Goal: Information Seeking & Learning: Learn about a topic

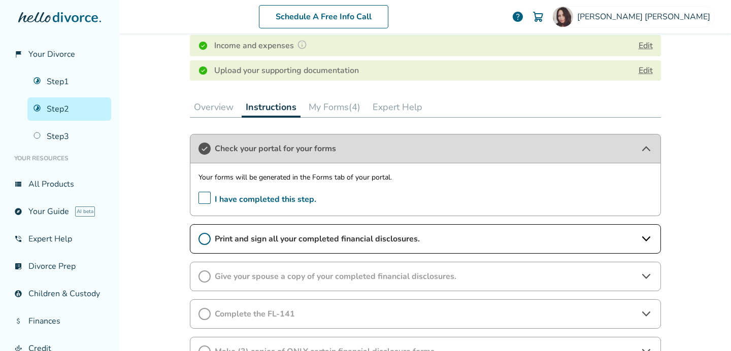
scroll to position [313, 0]
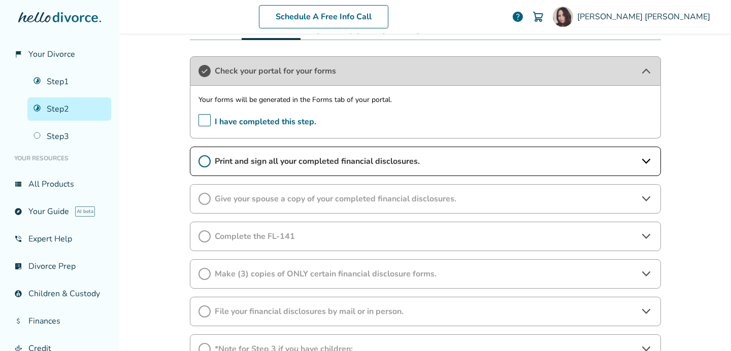
click at [430, 161] on span "Print and sign all your completed financial disclosures." at bounding box center [425, 161] width 421 height 11
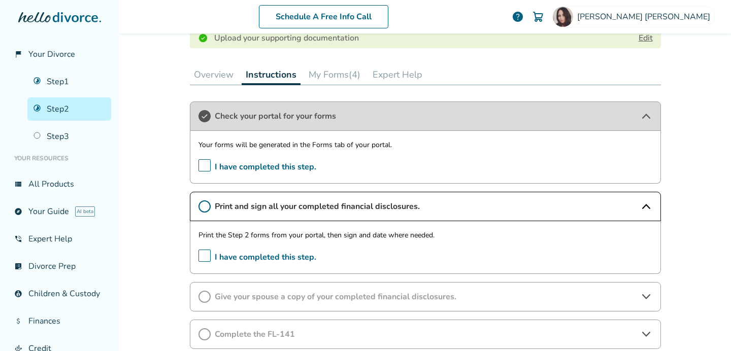
scroll to position [234, 0]
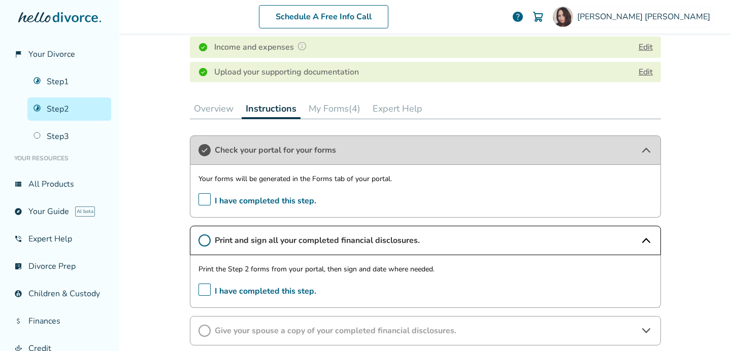
click at [344, 107] on button "My Forms (4)" at bounding box center [335, 109] width 60 height 20
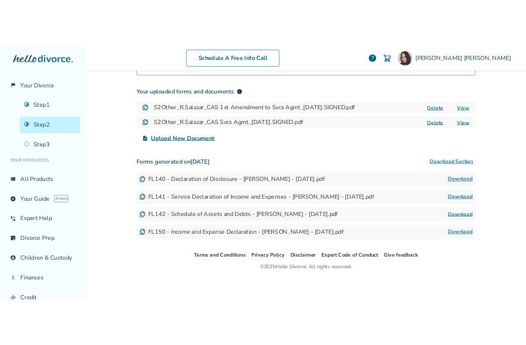
scroll to position [352, 0]
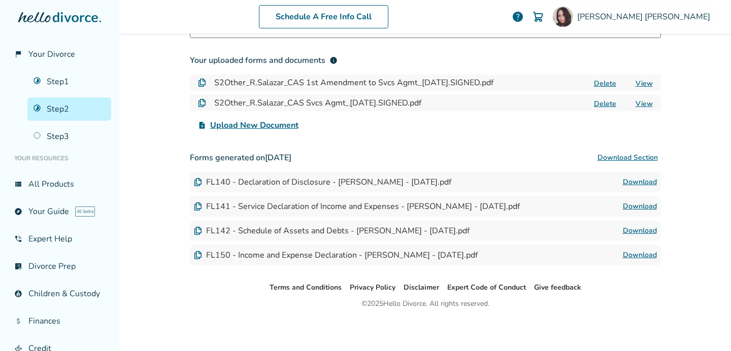
click at [625, 157] on button "Download Section" at bounding box center [628, 158] width 67 height 20
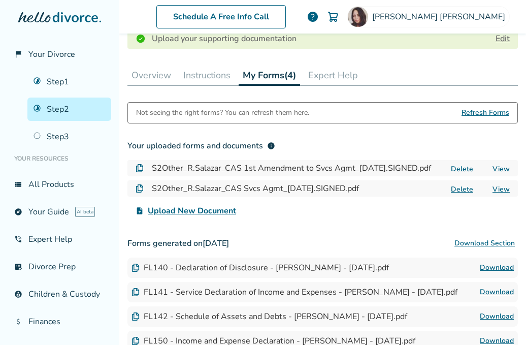
scroll to position [254, 0]
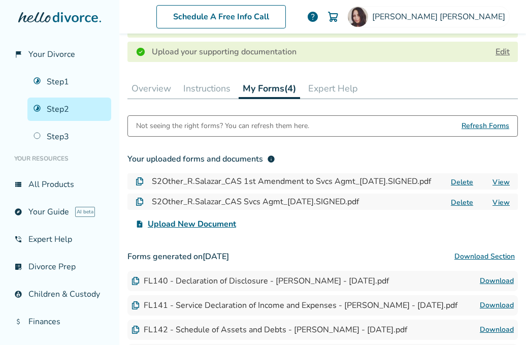
click at [212, 88] on button "Instructions" at bounding box center [206, 88] width 55 height 20
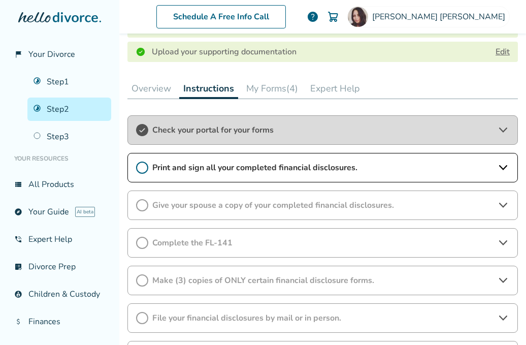
click at [250, 172] on span "Print and sign all your completed financial disclosures." at bounding box center [322, 167] width 341 height 11
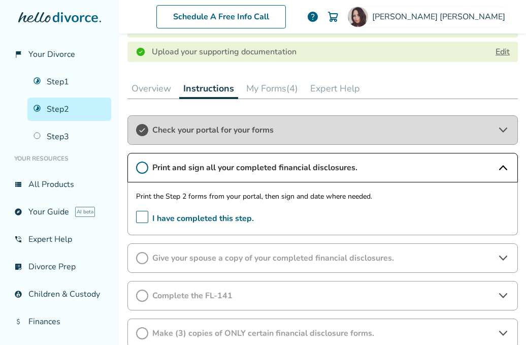
click at [264, 261] on span "Give your spouse a copy of your completed financial disclosures." at bounding box center [322, 257] width 341 height 11
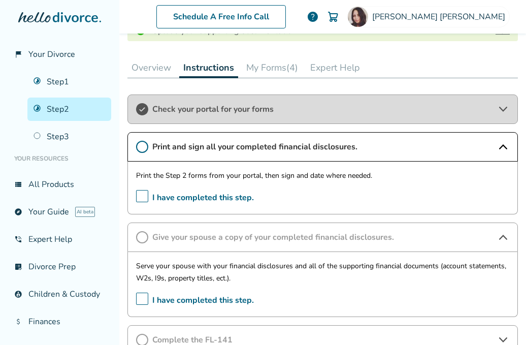
scroll to position [282, 0]
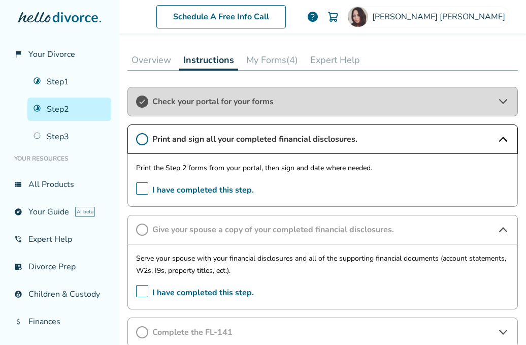
click at [279, 62] on button "My Forms (4)" at bounding box center [272, 60] width 60 height 20
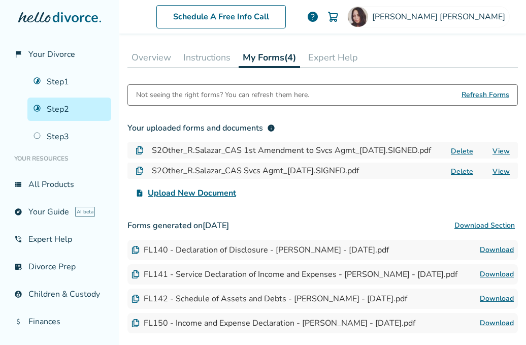
scroll to position [266, 0]
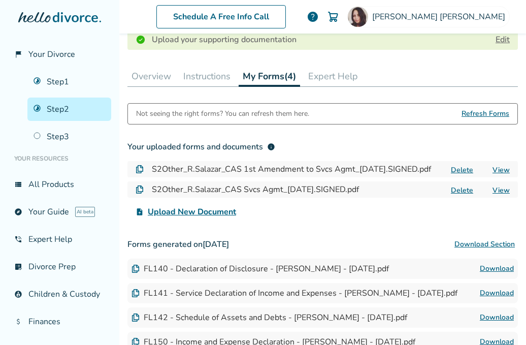
click at [211, 78] on button "Instructions" at bounding box center [206, 76] width 55 height 20
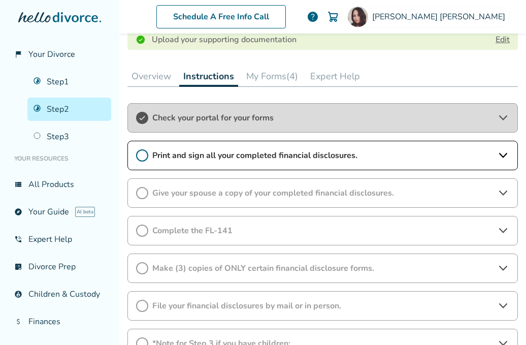
click at [283, 161] on div "Print and sign all your completed financial disclosures." at bounding box center [322, 155] width 391 height 29
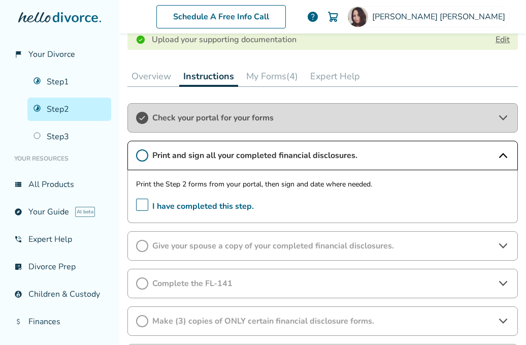
click at [143, 209] on span "I have completed this step." at bounding box center [195, 207] width 118 height 16
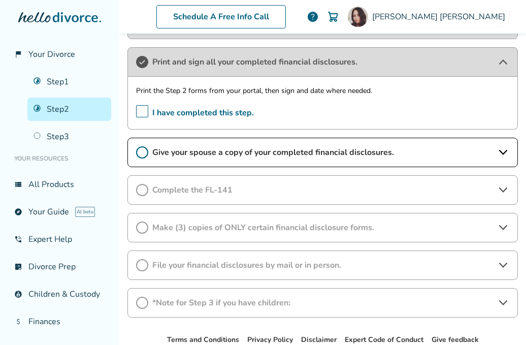
scroll to position [364, 0]
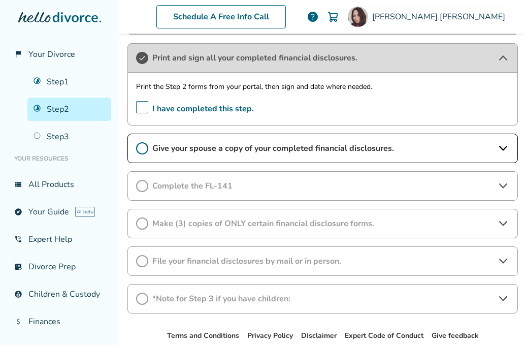
click at [343, 146] on span "Give your spouse a copy of your completed financial disclosures." at bounding box center [322, 148] width 341 height 11
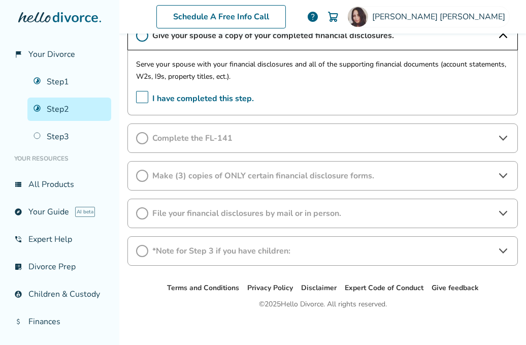
scroll to position [477, 0]
click at [295, 146] on div "Complete the FL-141" at bounding box center [322, 137] width 391 height 29
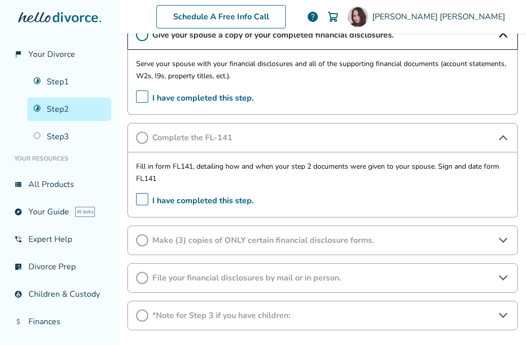
click at [288, 241] on span "Make (3) copies of ONLY certain financial disclosure forms." at bounding box center [322, 240] width 341 height 11
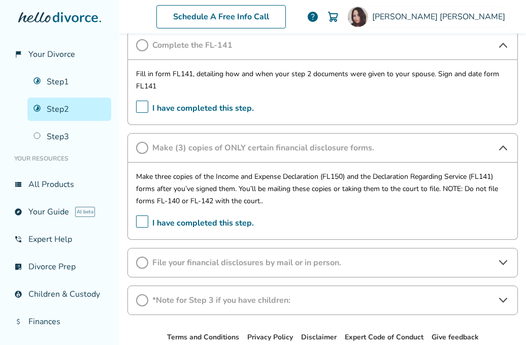
scroll to position [627, 0]
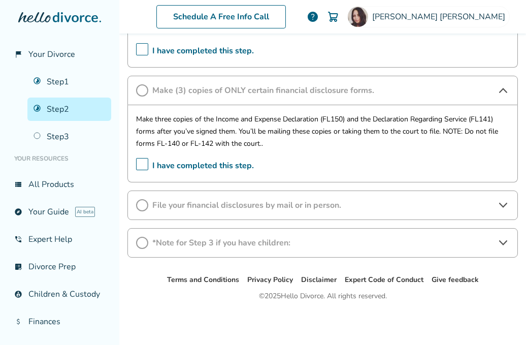
click at [361, 200] on span "File your financial disclosures by mail or in person." at bounding box center [322, 205] width 341 height 11
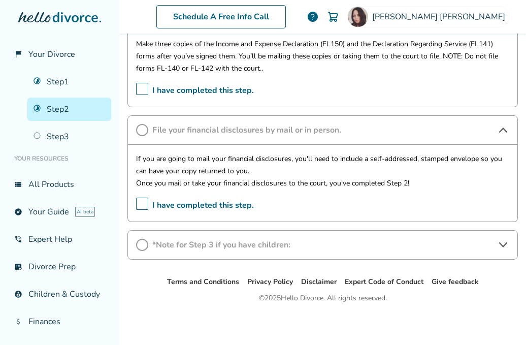
scroll to position [704, 0]
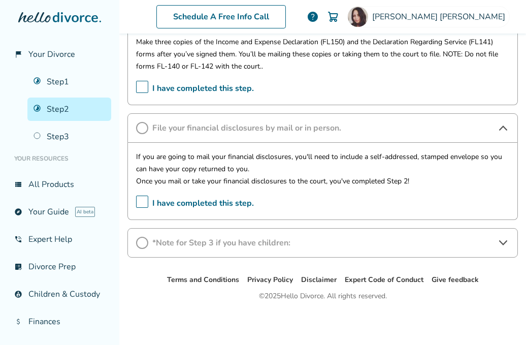
click at [320, 242] on span "*Note for Step 3 if you have children:" at bounding box center [322, 242] width 341 height 11
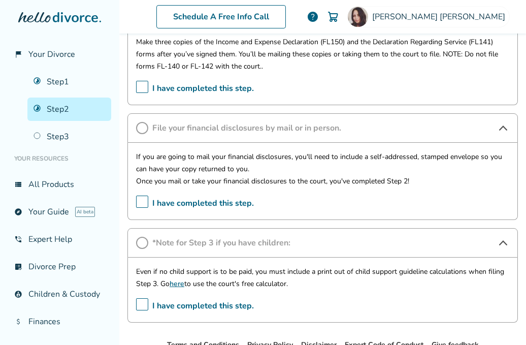
click at [180, 283] on link "here" at bounding box center [177, 284] width 15 height 10
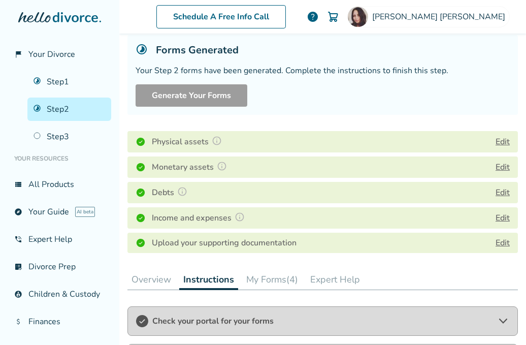
scroll to position [0, 0]
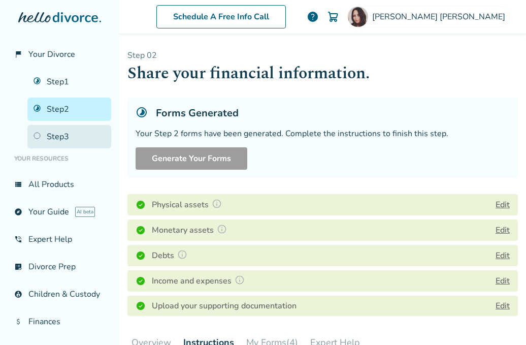
click at [64, 137] on link "Step 3" at bounding box center [69, 136] width 84 height 23
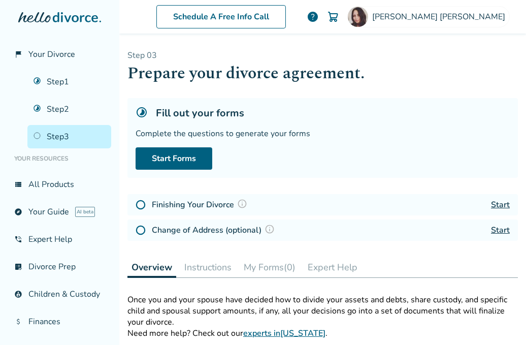
click at [244, 202] on img at bounding box center [242, 204] width 10 height 10
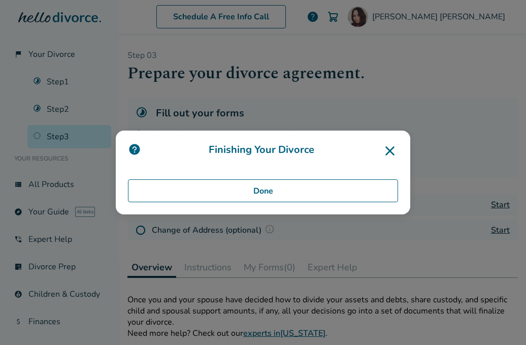
click at [136, 148] on img at bounding box center [134, 149] width 13 height 13
click at [135, 154] on img at bounding box center [134, 149] width 13 height 13
click at [388, 147] on icon at bounding box center [390, 151] width 16 height 16
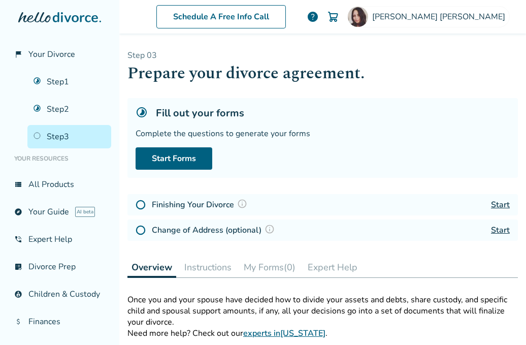
click at [271, 232] on img at bounding box center [270, 229] width 10 height 10
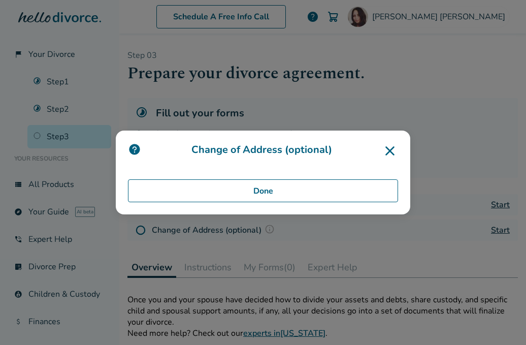
click at [392, 155] on icon at bounding box center [390, 151] width 16 height 16
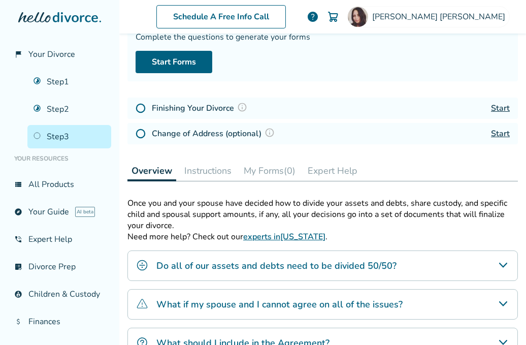
scroll to position [185, 0]
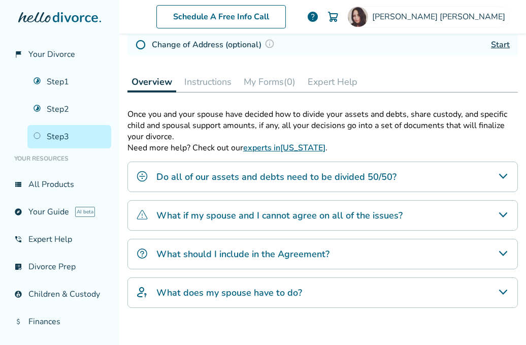
click at [291, 149] on link "experts in California" at bounding box center [284, 147] width 82 height 11
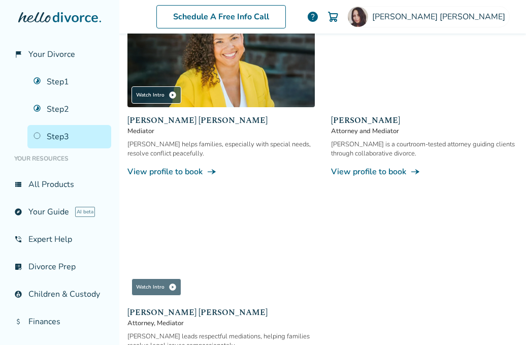
scroll to position [322, 0]
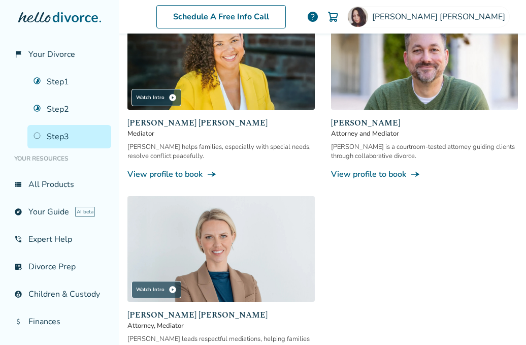
click at [173, 175] on link "View profile to book line_end_arrow_notch" at bounding box center [220, 174] width 187 height 11
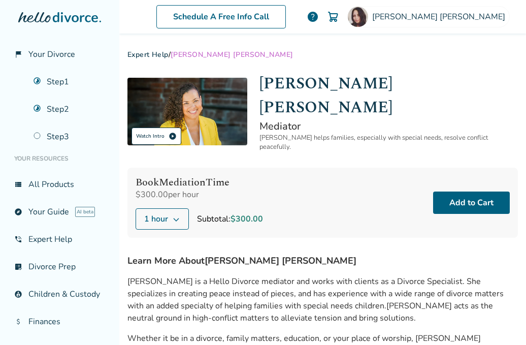
click at [169, 132] on span "play_circle" at bounding box center [173, 136] width 8 height 8
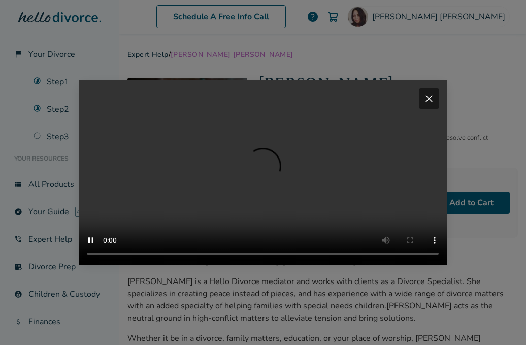
click at [430, 92] on span "close" at bounding box center [429, 98] width 12 height 12
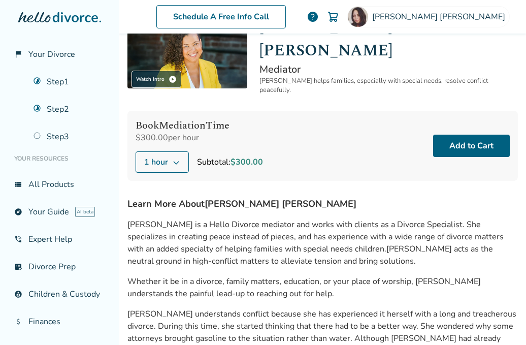
scroll to position [54, 0]
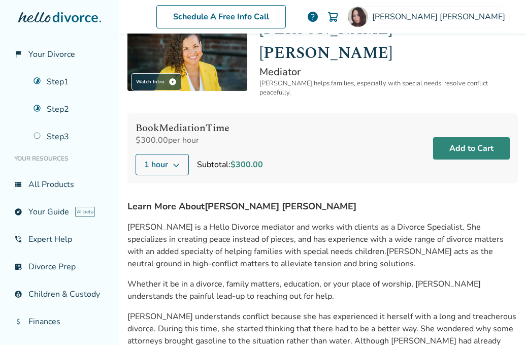
click at [449, 137] on button "Add to Cart" at bounding box center [471, 148] width 77 height 22
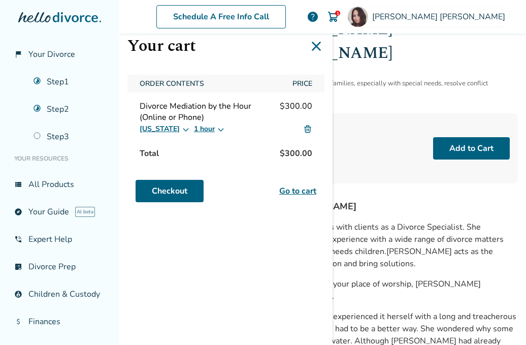
click at [196, 129] on button "1 hour" at bounding box center [209, 129] width 31 height 12
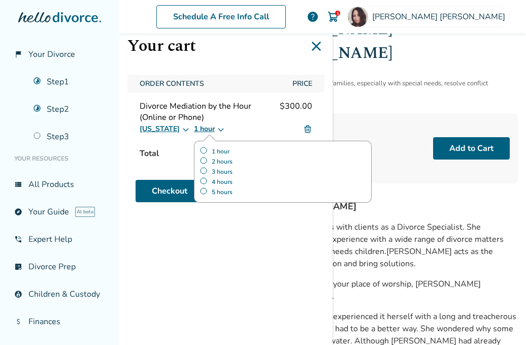
click at [393, 128] on div "Book Mediation Time $300.00 per hour 1 hour Subtotal: $300.00 Add to Cart" at bounding box center [322, 148] width 391 height 70
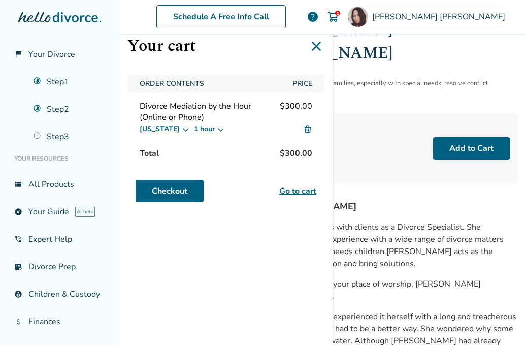
click at [318, 44] on icon at bounding box center [316, 46] width 9 height 9
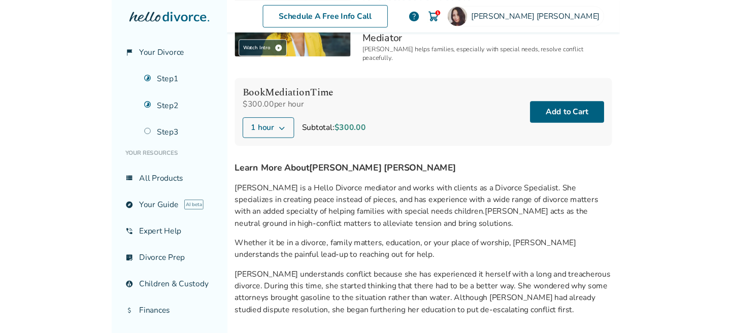
scroll to position [0, 0]
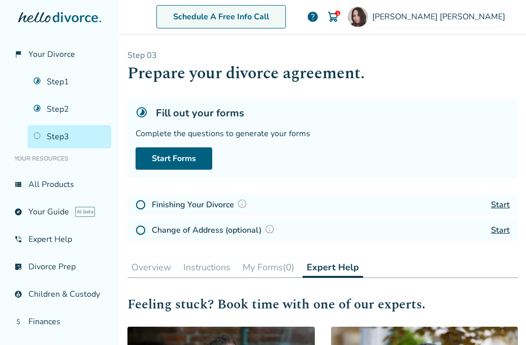
click at [229, 22] on link "Schedule A Free Info Call" at bounding box center [220, 16] width 129 height 23
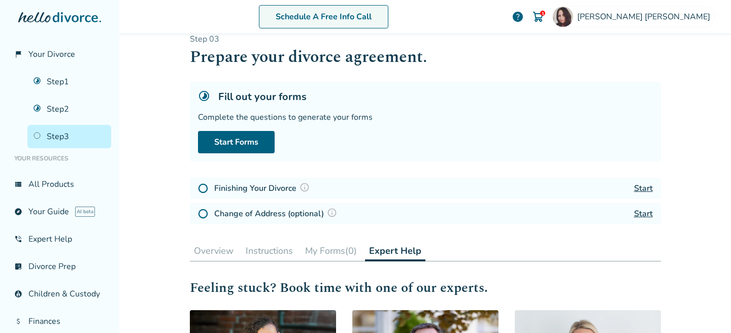
scroll to position [4, 0]
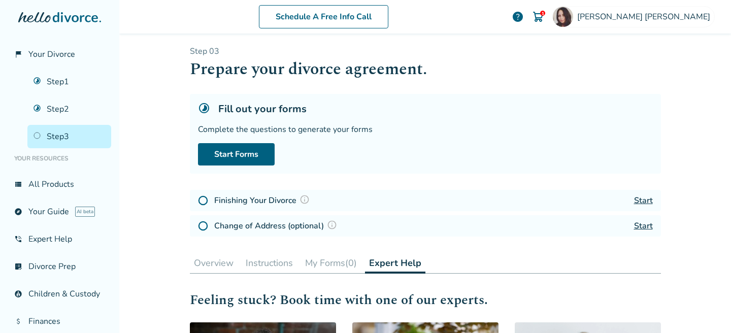
click at [303, 201] on img at bounding box center [305, 199] width 10 height 10
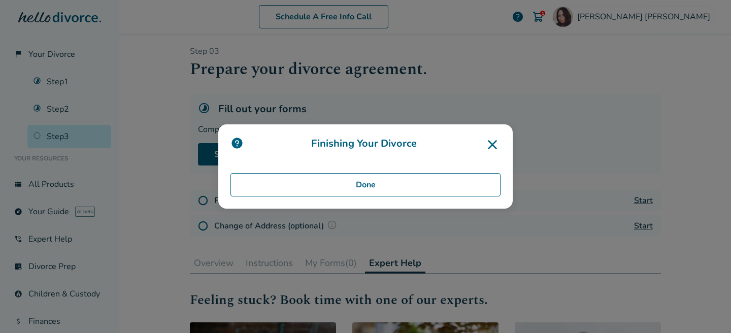
click at [492, 145] on icon at bounding box center [492, 144] width 9 height 9
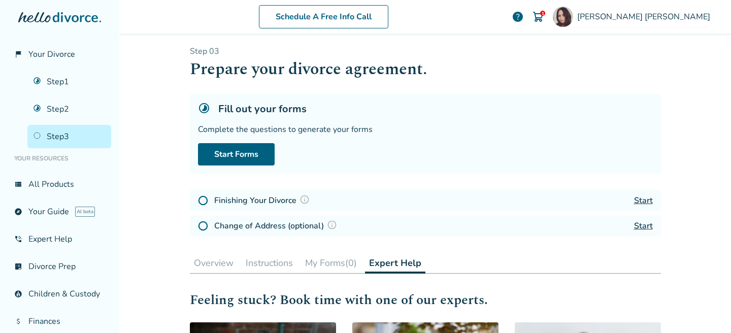
click at [643, 225] on link "Start" at bounding box center [643, 225] width 19 height 11
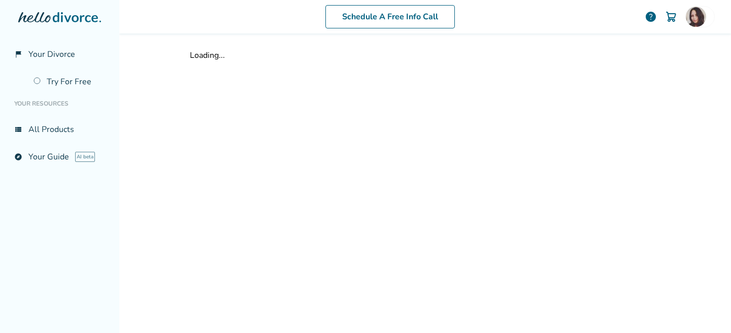
click at [61, 134] on link "view_list All Products" at bounding box center [59, 129] width 103 height 23
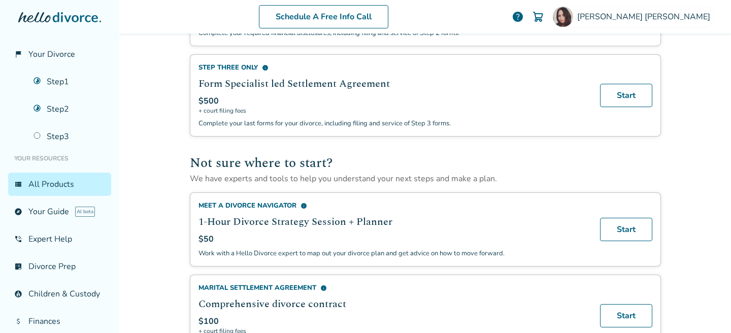
scroll to position [580, 0]
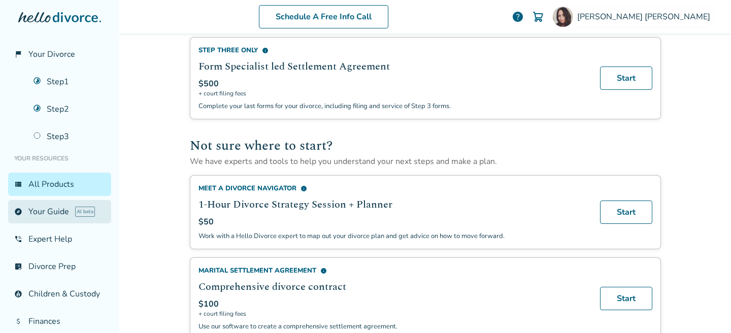
click at [59, 211] on link "explore Your Guide AI beta" at bounding box center [59, 211] width 103 height 23
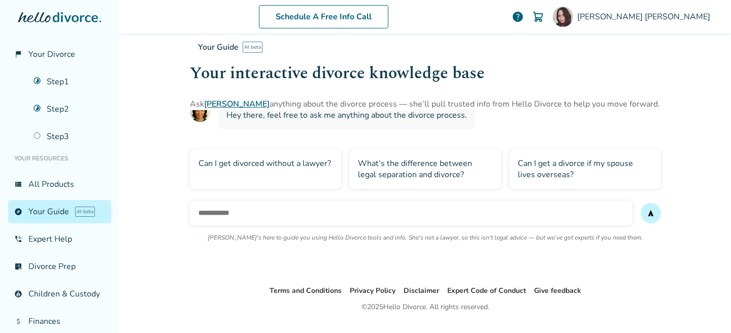
scroll to position [38, 0]
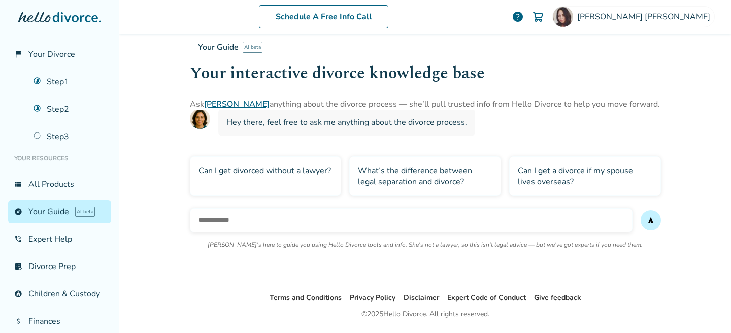
click at [230, 219] on input "text" at bounding box center [411, 220] width 443 height 24
type input "**********"
click at [641, 210] on button "send" at bounding box center [651, 220] width 20 height 20
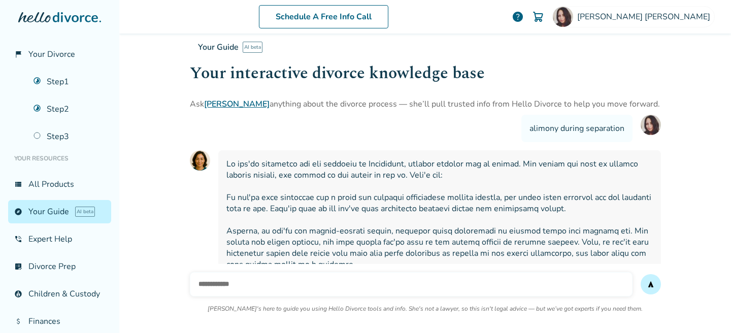
scroll to position [0, 0]
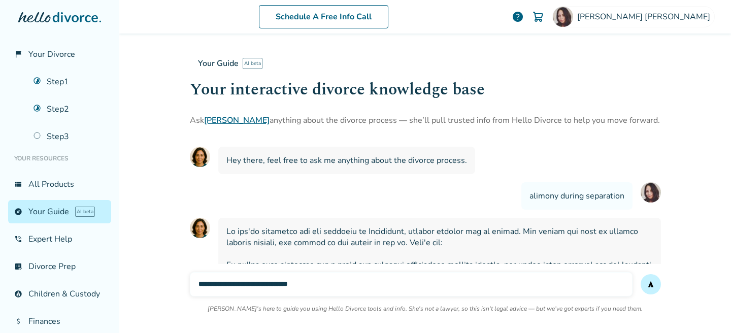
type input "**********"
click at [641, 274] on button "send" at bounding box center [651, 284] width 20 height 20
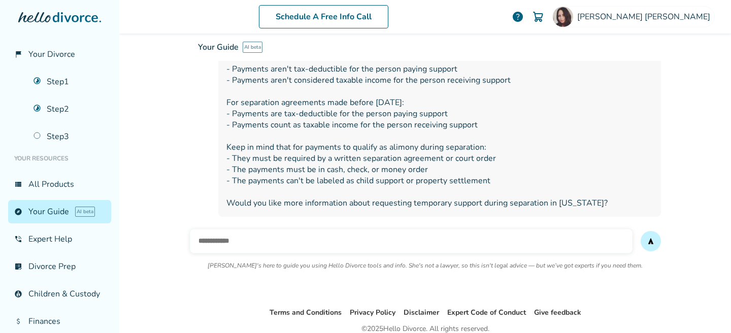
scroll to position [472, 0]
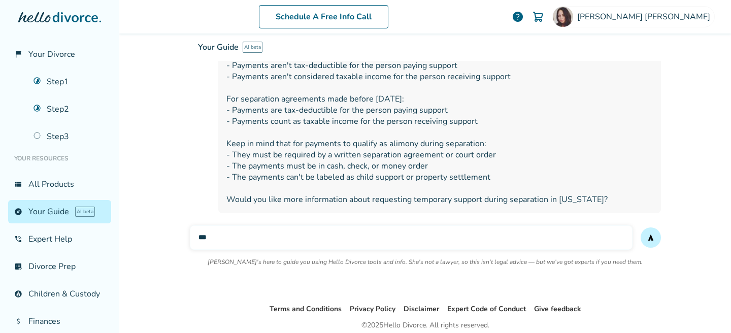
type input "***"
click at [641, 228] on button "send" at bounding box center [651, 238] width 20 height 20
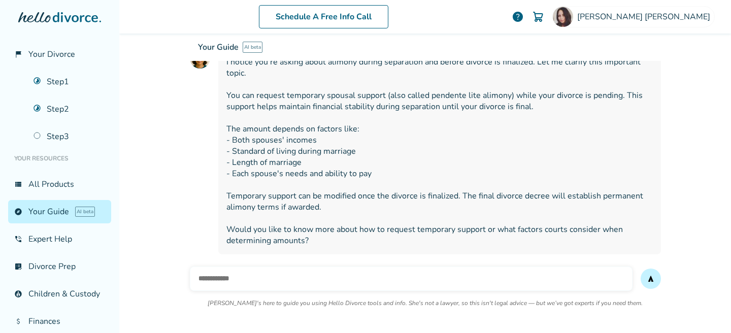
scroll to position [681, 0]
type input "**********"
click at [641, 268] on button "send" at bounding box center [651, 278] width 20 height 20
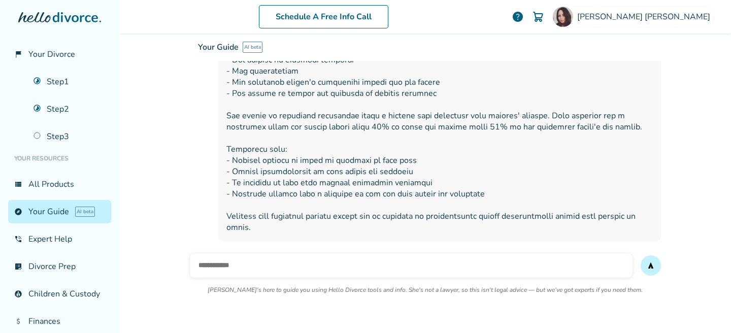
scroll to position [1034, 0]
click at [651, 266] on span "send" at bounding box center [651, 265] width 8 height 8
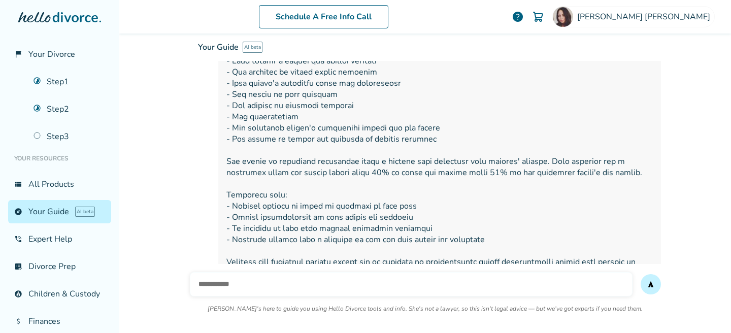
scroll to position [987, 0]
click at [522, 287] on input "text" at bounding box center [411, 284] width 443 height 24
type input "**********"
click at [641, 274] on button "send" at bounding box center [651, 284] width 20 height 20
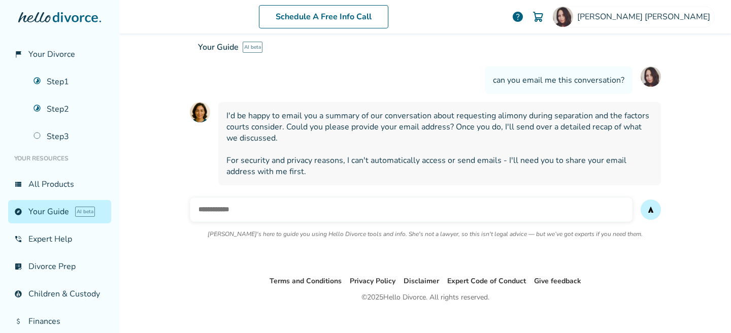
scroll to position [1229, 0]
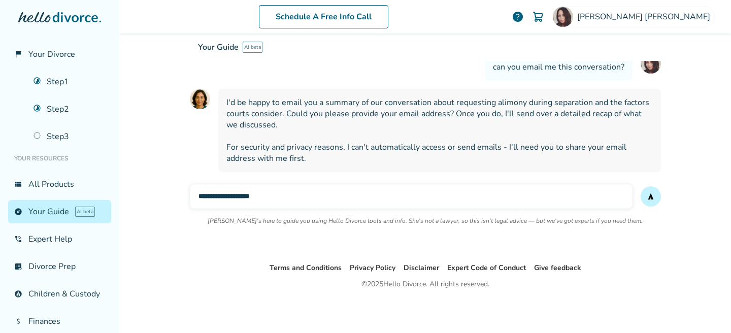
type input "**********"
click at [647, 199] on span "send" at bounding box center [651, 196] width 8 height 8
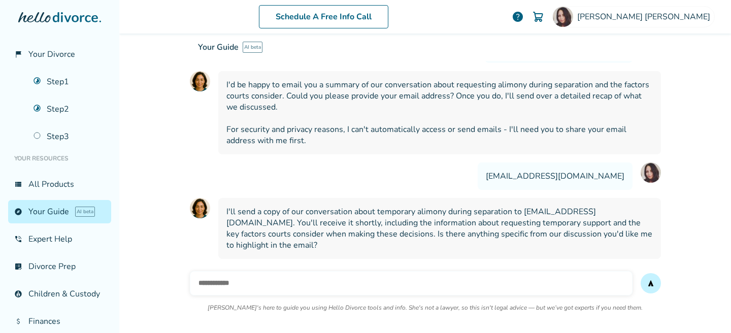
scroll to position [1322, 0]
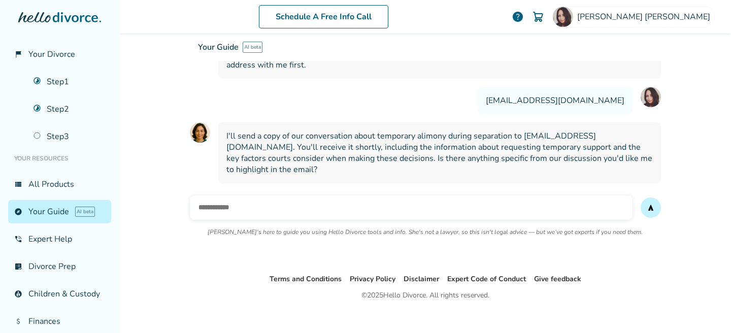
click at [221, 202] on input "text" at bounding box center [411, 208] width 443 height 24
type input "**********"
click at [641, 198] on button "send" at bounding box center [651, 208] width 20 height 20
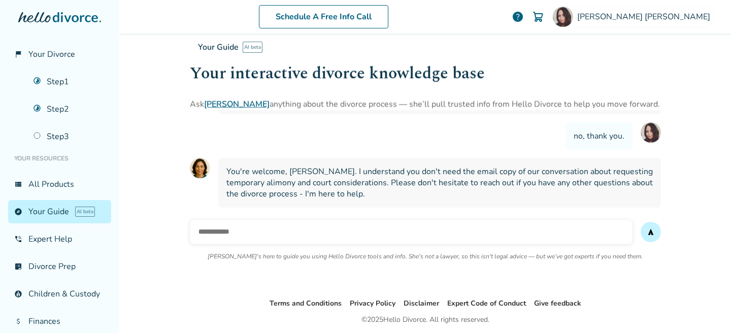
scroll to position [1393, 0]
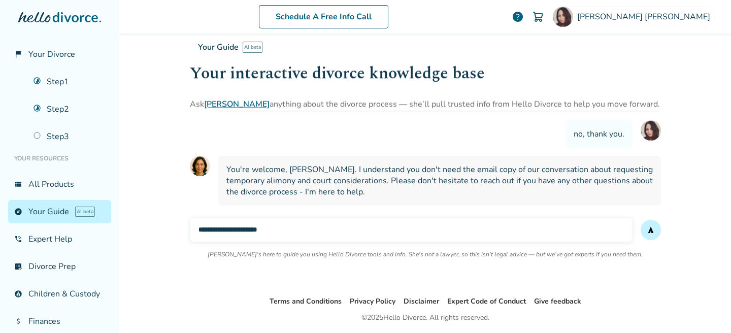
type input "**********"
click at [641, 220] on button "send" at bounding box center [651, 230] width 20 height 20
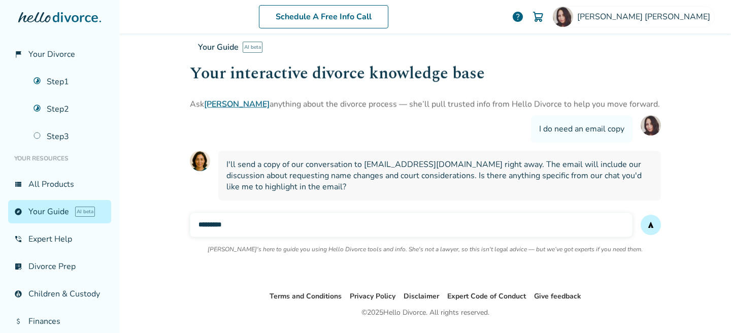
scroll to position [1488, 0]
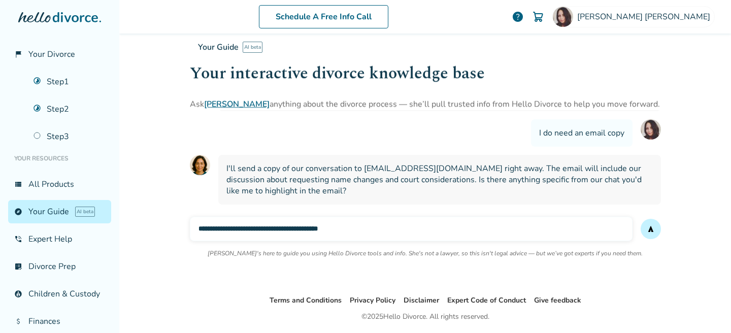
type input "**********"
click at [641, 219] on button "send" at bounding box center [651, 229] width 20 height 20
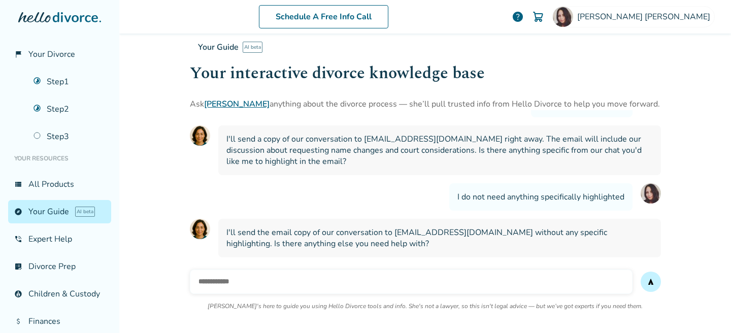
scroll to position [1519, 0]
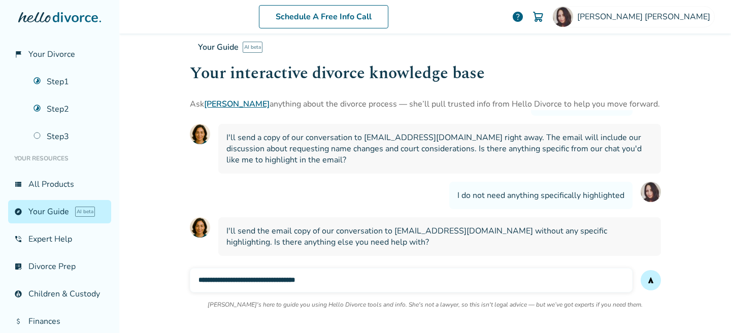
type input "**********"
click at [641, 270] on button "send" at bounding box center [651, 280] width 20 height 20
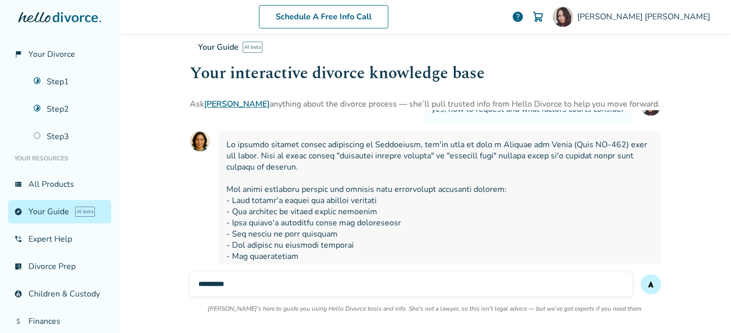
scroll to position [852, 0]
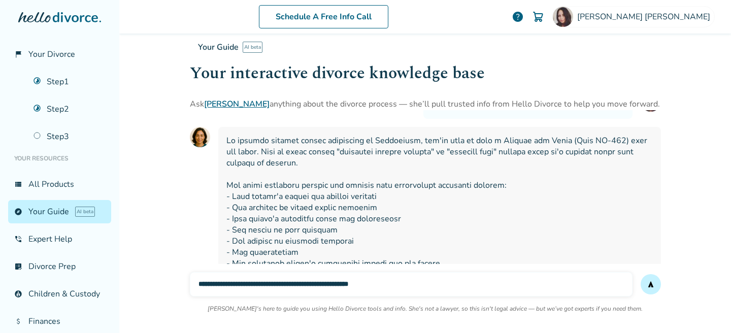
type input "**********"
click at [641, 274] on button "send" at bounding box center [651, 284] width 20 height 20
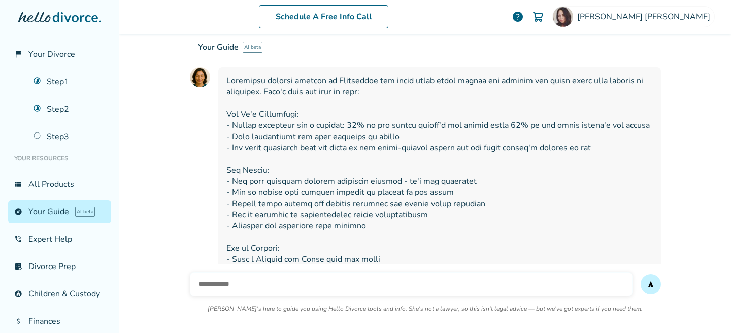
scroll to position [2002, 0]
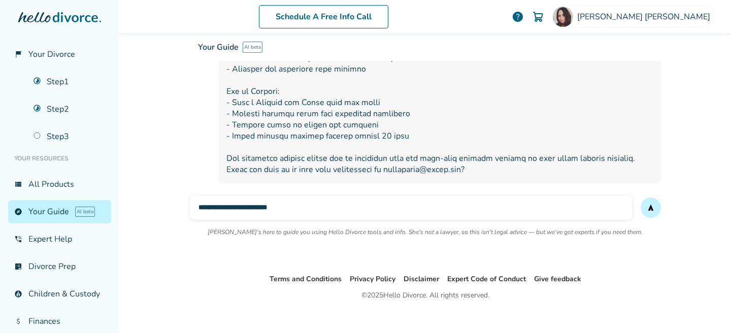
type input "**********"
click at [641, 198] on button "send" at bounding box center [651, 208] width 20 height 20
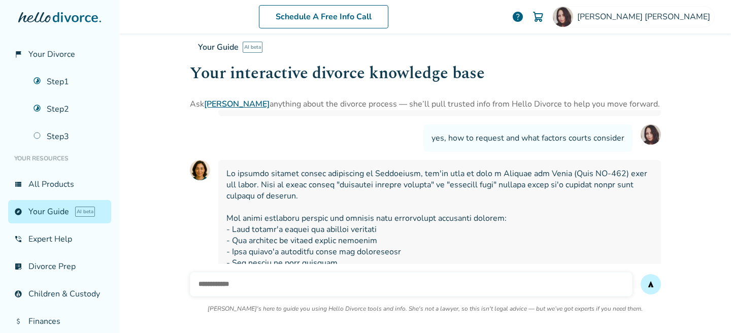
scroll to position [810, 0]
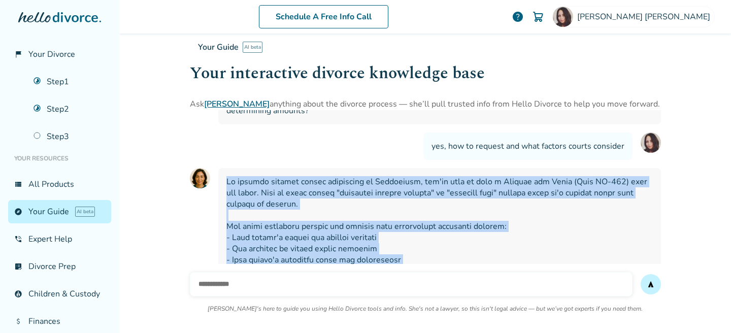
drag, startPoint x: 227, startPoint y: 181, endPoint x: 490, endPoint y: 290, distance: 284.6
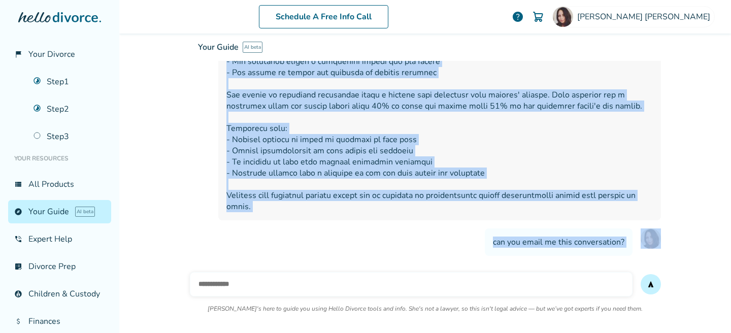
scroll to position [1060, 0]
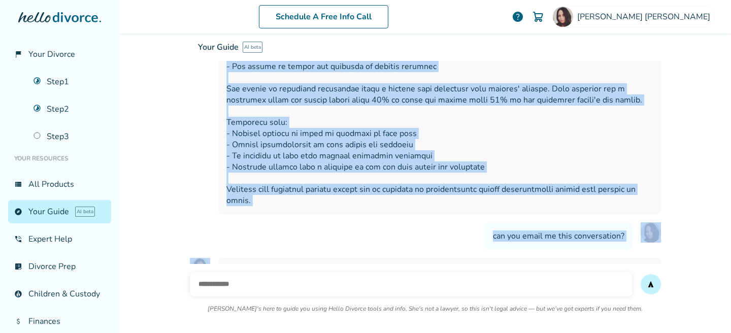
copy div "To request alimony during separation in [US_STATE], you'll need to file a Reque…"
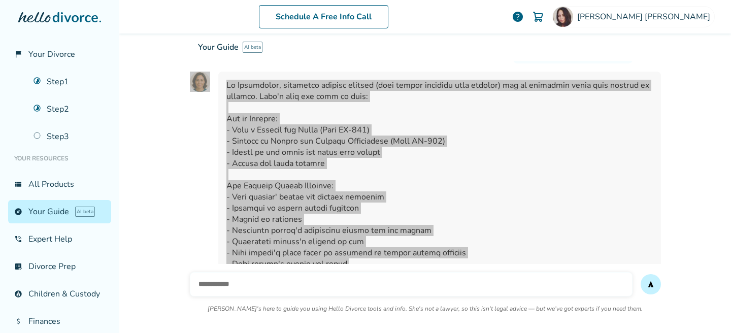
scroll to position [2375, 0]
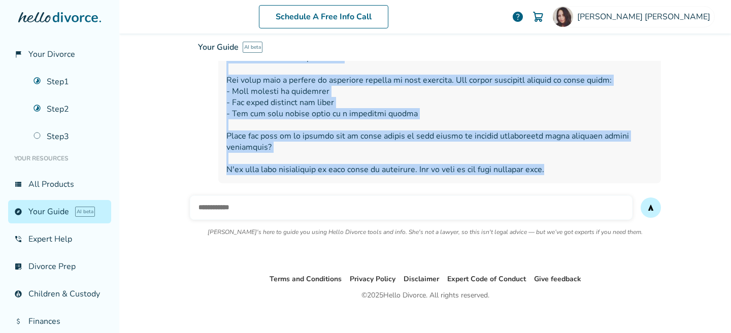
click at [380, 200] on input "text" at bounding box center [411, 208] width 443 height 24
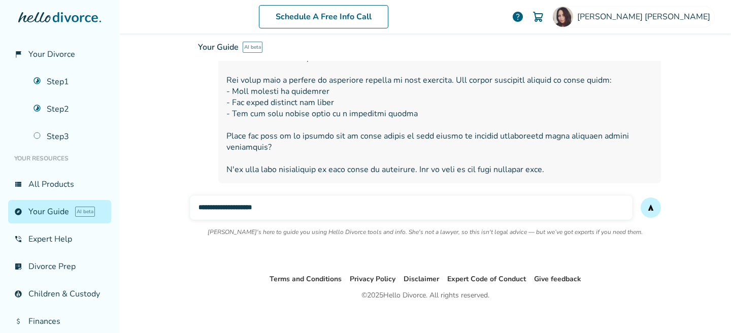
type input "**********"
click at [641, 198] on button "send" at bounding box center [651, 208] width 20 height 20
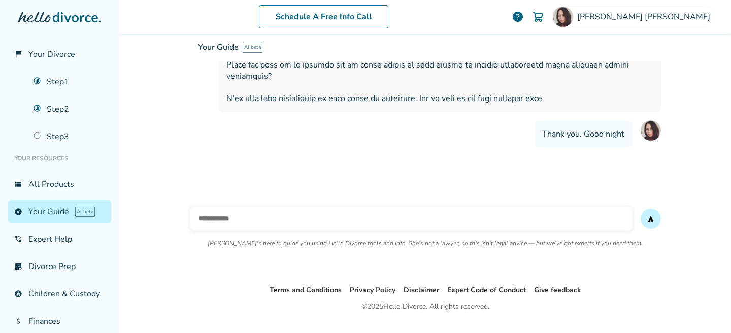
scroll to position [2457, 0]
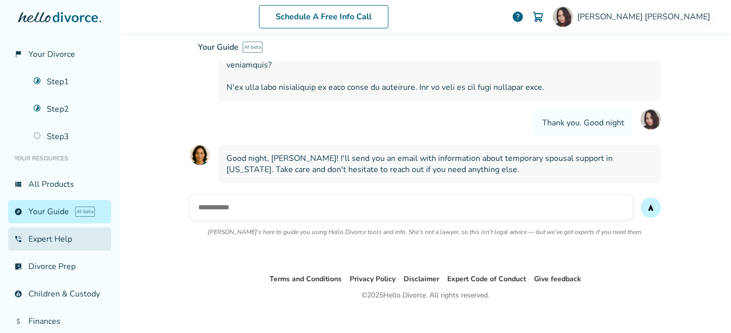
click at [74, 238] on link "phone_in_talk Expert Help" at bounding box center [59, 239] width 103 height 23
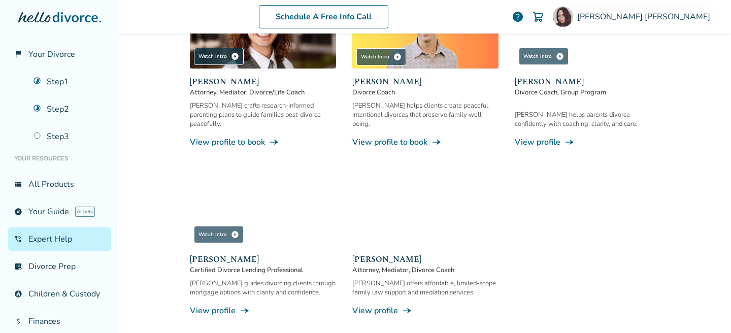
scroll to position [903, 0]
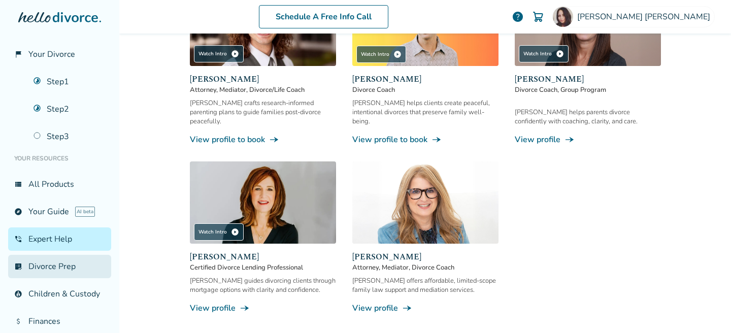
click at [86, 266] on link "list_alt_check Divorce Prep" at bounding box center [59, 266] width 103 height 23
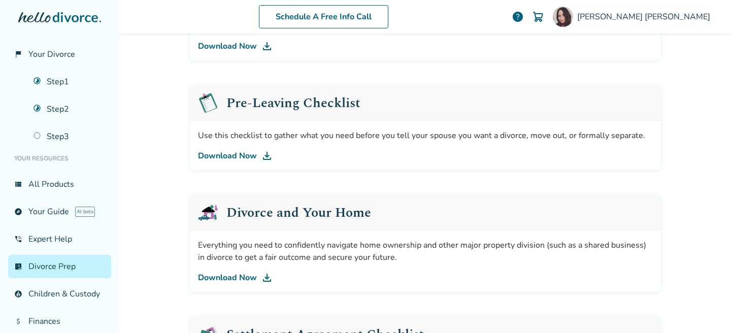
scroll to position [254, 0]
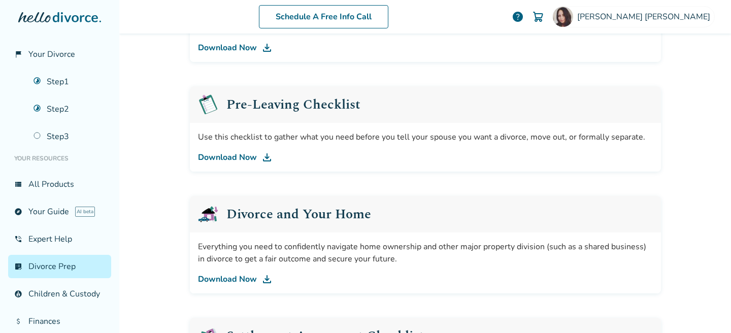
click at [236, 159] on link "Download Now" at bounding box center [425, 157] width 455 height 12
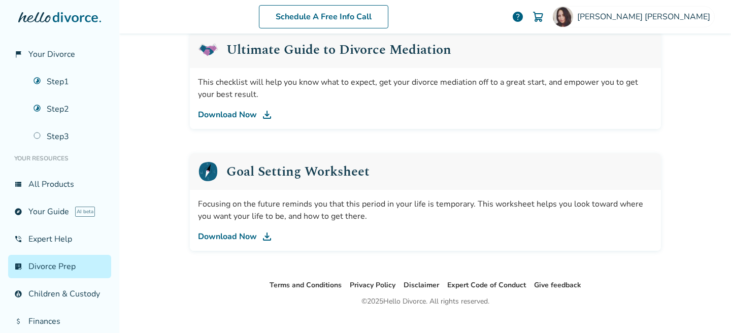
scroll to position [680, 0]
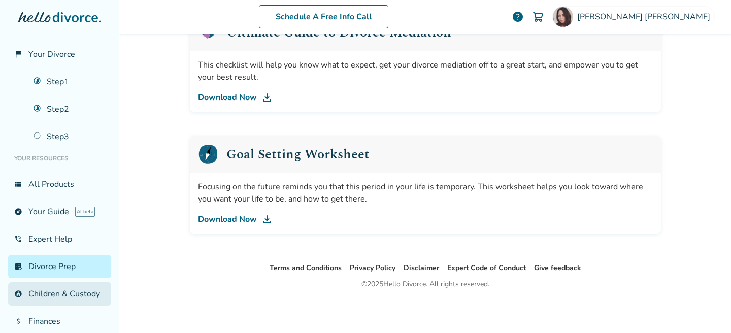
click at [92, 295] on link "account_child Children & Custody" at bounding box center [59, 293] width 103 height 23
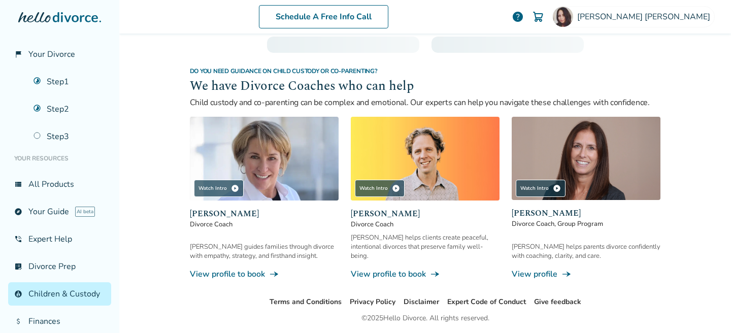
scroll to position [50, 0]
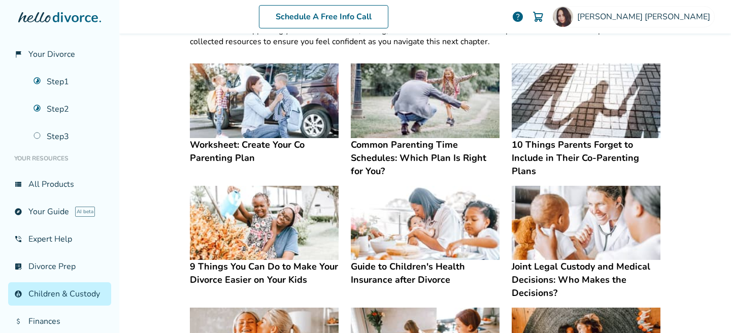
click at [371, 147] on h4 "Common Parenting Time Schedules: Which Plan Is Right for You?" at bounding box center [425, 158] width 149 height 40
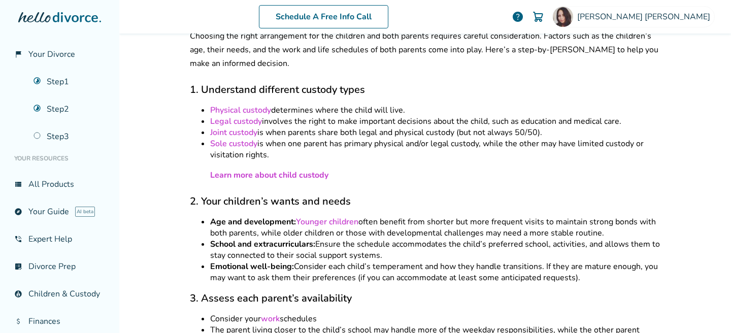
scroll to position [356, 0]
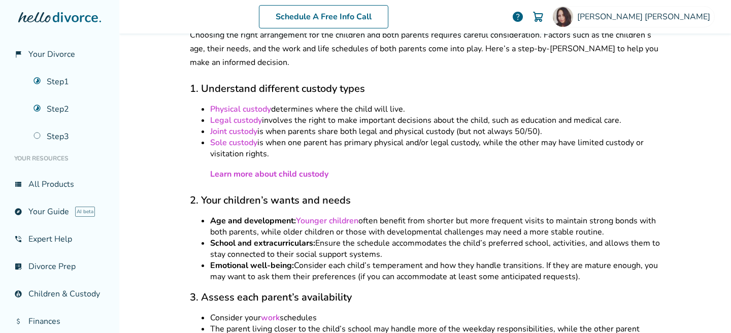
click at [240, 169] on link "Learn more about child custody" at bounding box center [269, 174] width 118 height 11
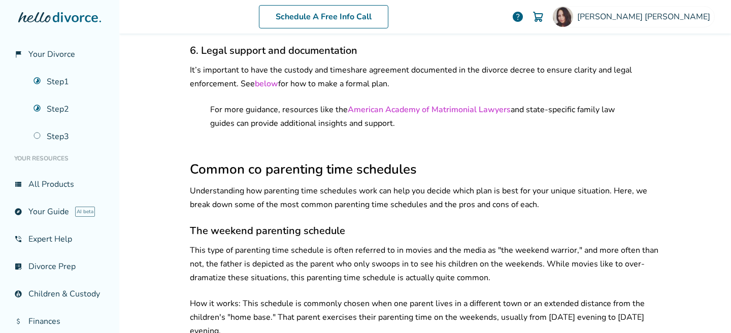
scroll to position [0, 0]
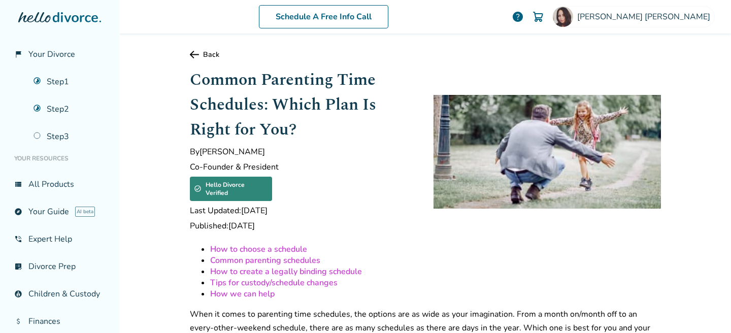
click at [195, 54] on icon at bounding box center [194, 55] width 9 height 8
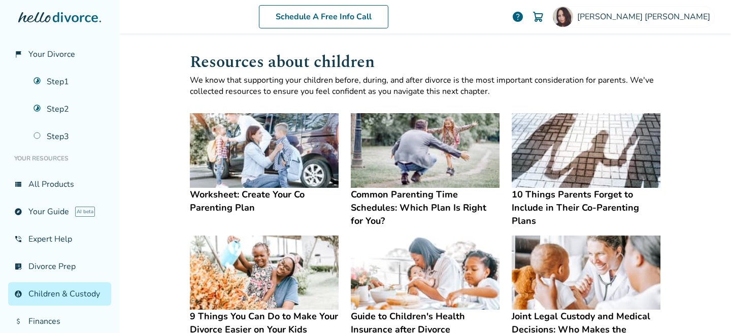
click at [583, 148] on img at bounding box center [586, 150] width 149 height 75
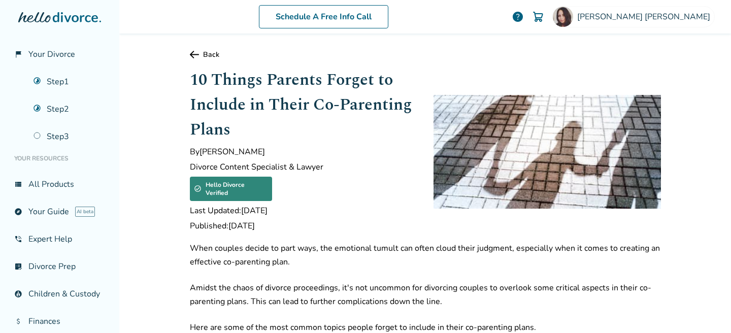
click at [191, 56] on icon at bounding box center [194, 55] width 9 height 8
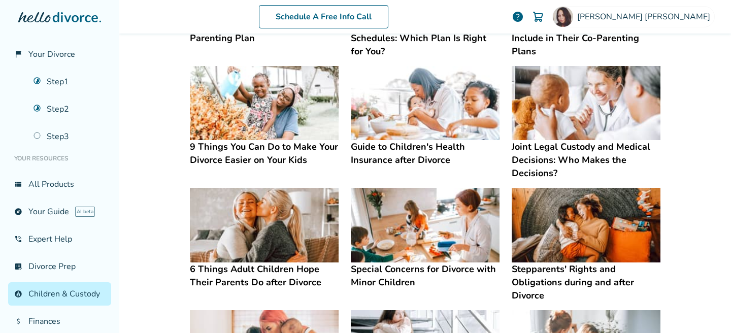
scroll to position [169, 0]
click at [582, 155] on h4 "Joint Legal Custody and Medical Decisions: Who Makes the Decisions?" at bounding box center [586, 161] width 149 height 40
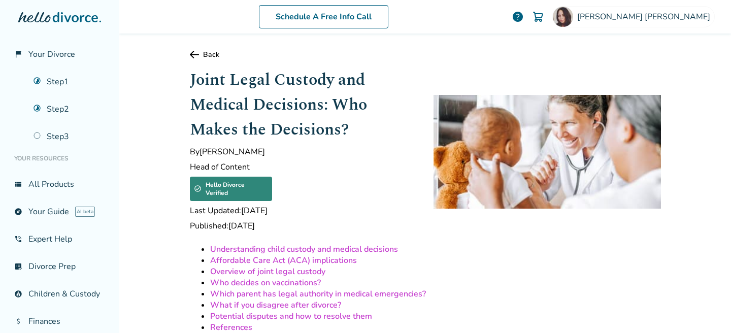
click at [198, 56] on icon at bounding box center [194, 55] width 9 height 8
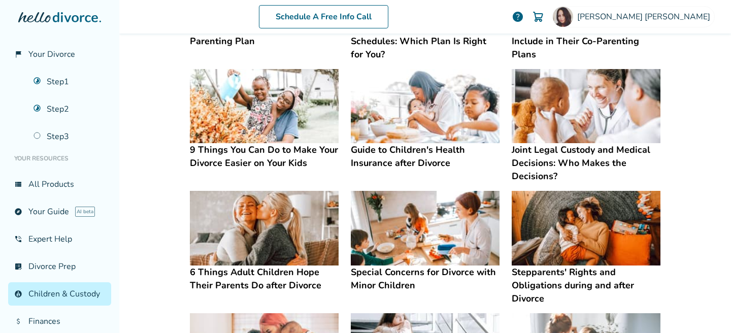
scroll to position [201, 0]
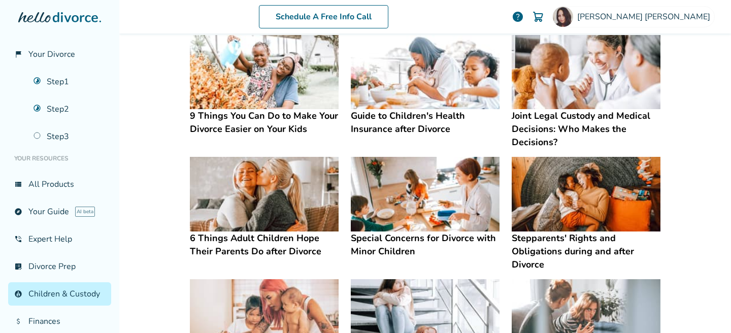
click at [396, 232] on h4 "Special Concerns for Divorce with Minor Children" at bounding box center [425, 245] width 149 height 26
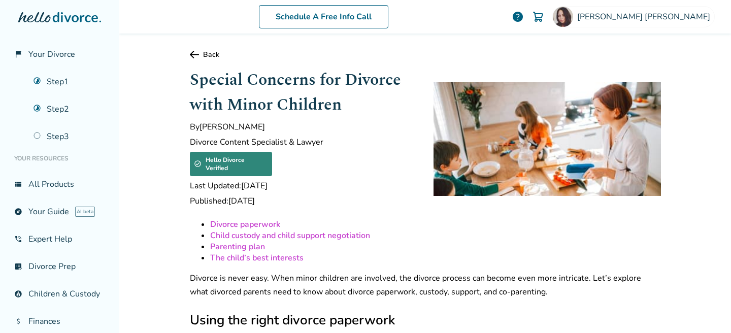
click at [190, 52] on icon at bounding box center [194, 55] width 9 height 8
